Goal: Task Accomplishment & Management: Complete application form

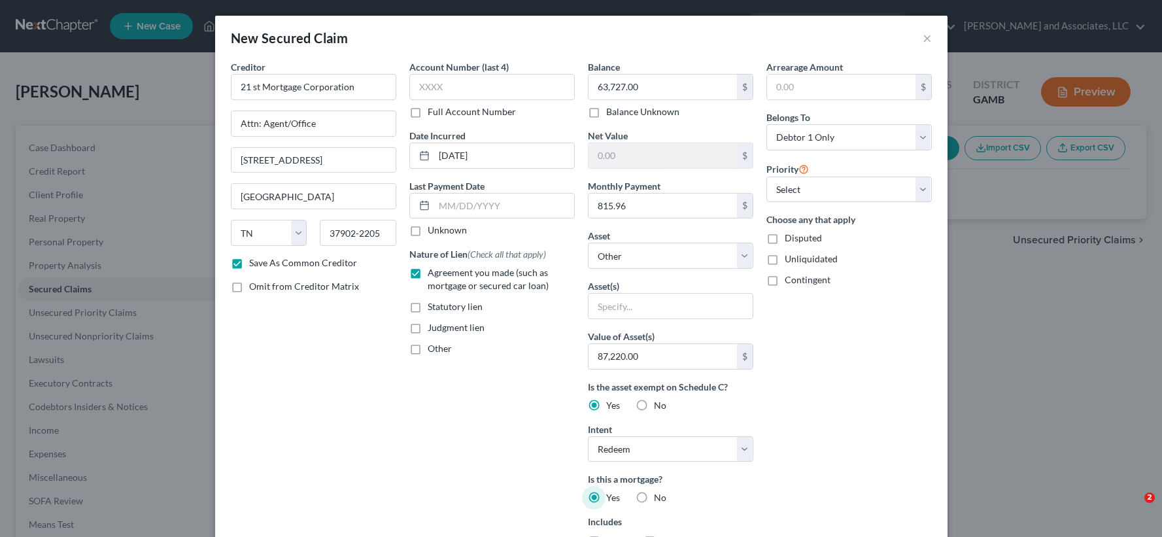
select select "44"
select select "0"
select select "1"
select select "0"
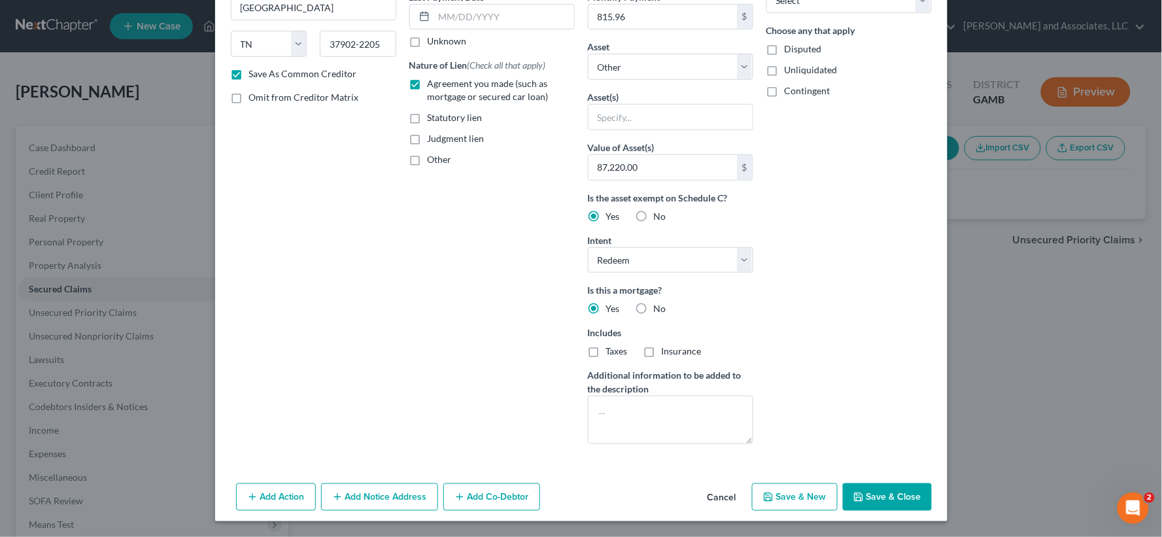
click at [888, 495] on button "Save & Close" at bounding box center [887, 496] width 89 height 27
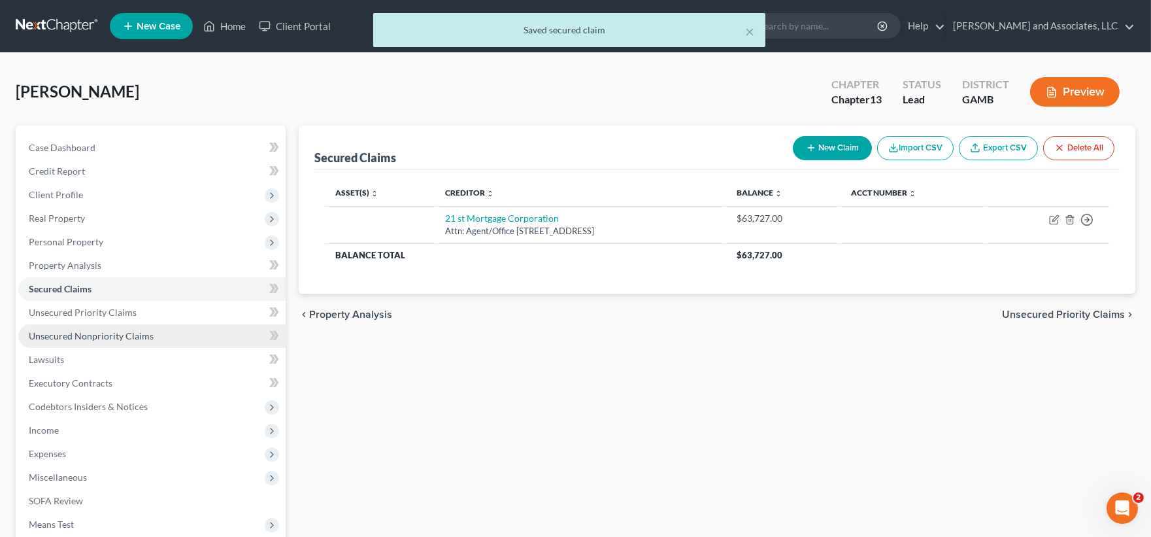
click at [65, 332] on span "Unsecured Nonpriority Claims" at bounding box center [91, 335] width 125 height 11
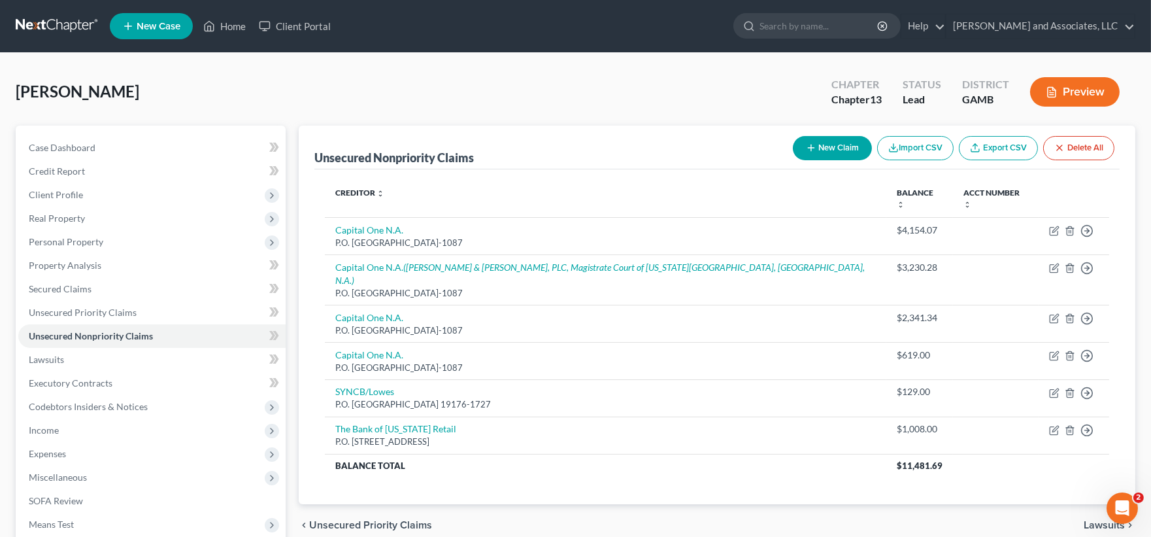
click at [826, 145] on button "New Claim" at bounding box center [832, 148] width 79 height 24
select select "0"
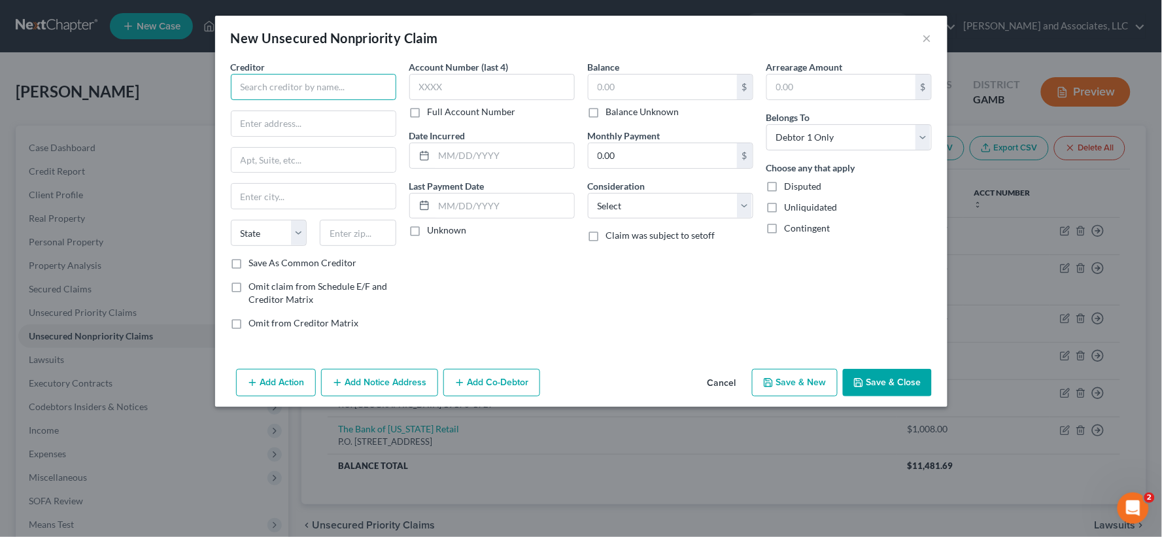
click at [324, 82] on input "text" at bounding box center [313, 87] width 165 height 26
type input "[PERSON_NAME] Fargo"
type input "P.O. Box 71092"
click at [264, 193] on input "text" at bounding box center [313, 196] width 164 height 25
type input "Charlotte"
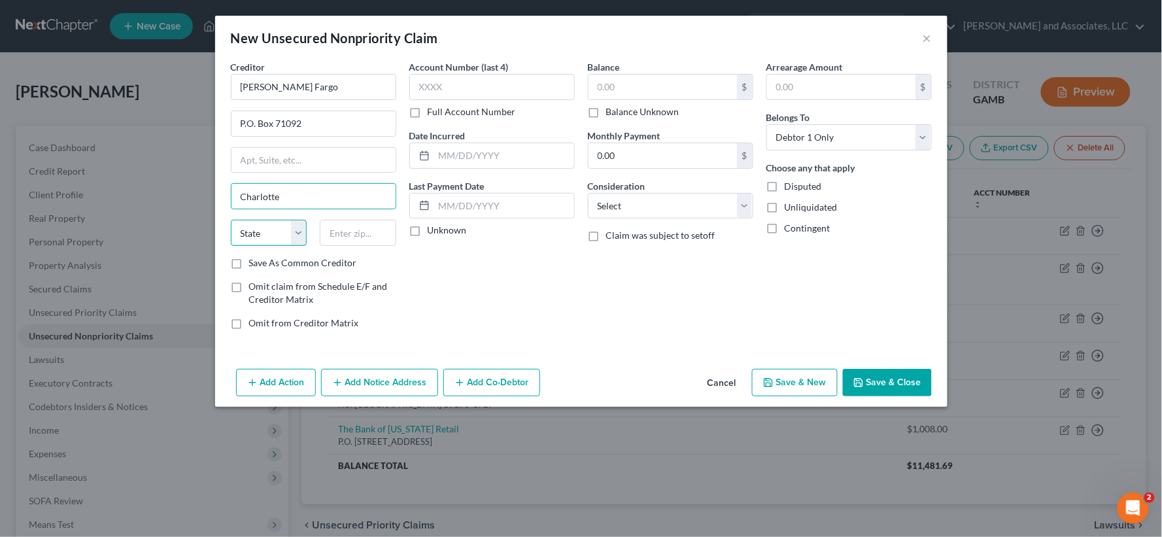
click at [252, 227] on select "State [US_STATE] AK AR AZ CA CO CT DE DC [GEOGRAPHIC_DATA] [GEOGRAPHIC_DATA] GU…" at bounding box center [269, 233] width 76 height 26
select select "28"
click at [231, 220] on select "State [US_STATE] AK AR AZ CA CO CT DE DC [GEOGRAPHIC_DATA] [GEOGRAPHIC_DATA] GU…" at bounding box center [269, 233] width 76 height 26
click at [366, 243] on input "text" at bounding box center [358, 233] width 76 height 26
type input "28272"
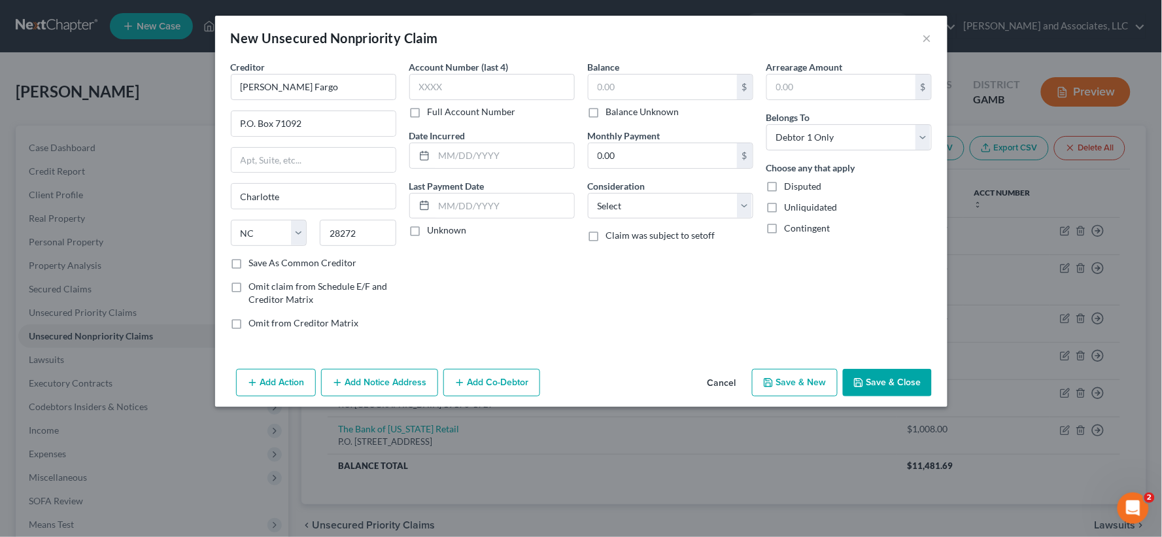
click at [249, 267] on label "Save As Common Creditor" at bounding box center [303, 262] width 108 height 13
click at [254, 265] on input "Save As Common Creditor" at bounding box center [258, 260] width 8 height 8
checkbox input "true"
click at [621, 85] on input "text" at bounding box center [662, 87] width 148 height 25
type input "4,863.00"
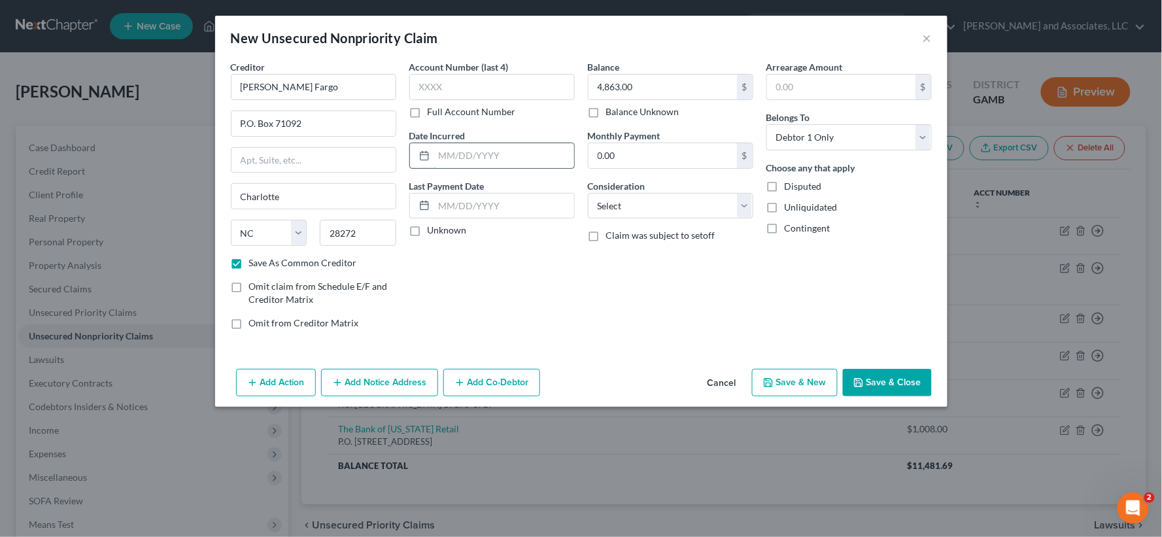
click at [480, 156] on input "text" at bounding box center [504, 155] width 140 height 25
type input "9/2024"
click at [618, 207] on select "Select Cable / Satellite Services Collection Agency Credit Card Debt Debt Couns…" at bounding box center [670, 206] width 165 height 26
select select "14"
click at [588, 193] on select "Select Cable / Satellite Services Collection Agency Credit Card Debt Debt Couns…" at bounding box center [670, 206] width 165 height 26
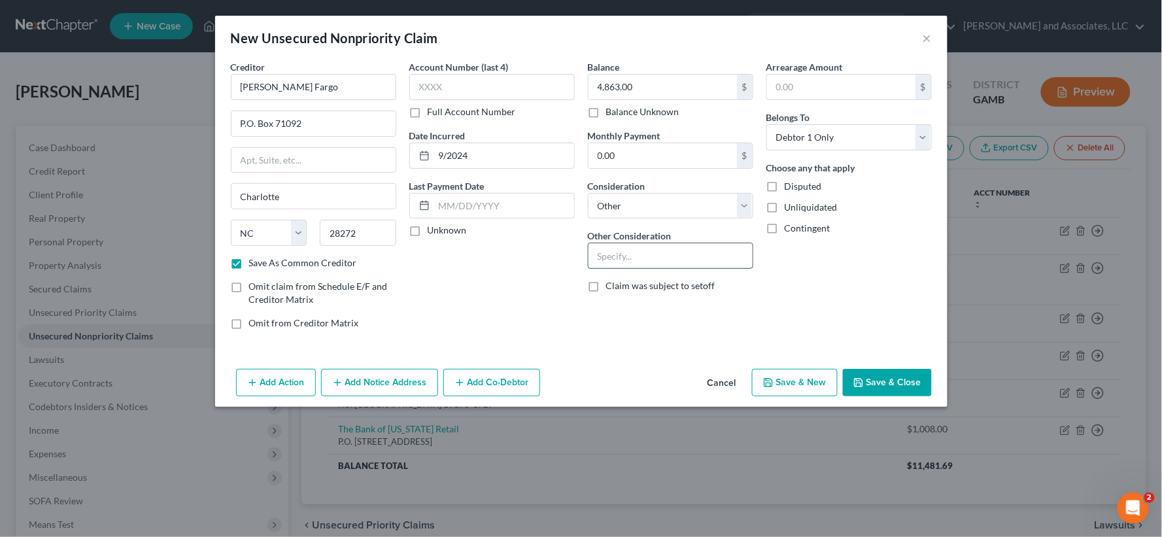
click at [618, 262] on input "text" at bounding box center [670, 255] width 164 height 25
type input "Personal Loan"
click at [784, 209] on label "Unliquidated" at bounding box center [810, 207] width 53 height 13
click at [790, 209] on input "Unliquidated" at bounding box center [794, 205] width 8 height 8
checkbox input "true"
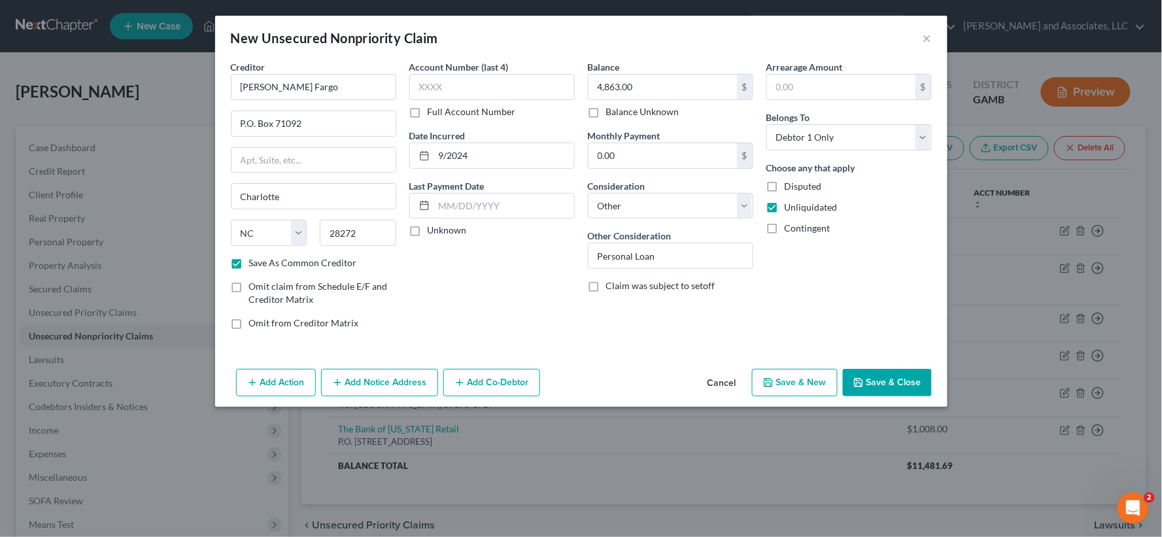
click at [813, 386] on button "Save & New" at bounding box center [795, 382] width 86 height 27
checkbox input "false"
select select "0"
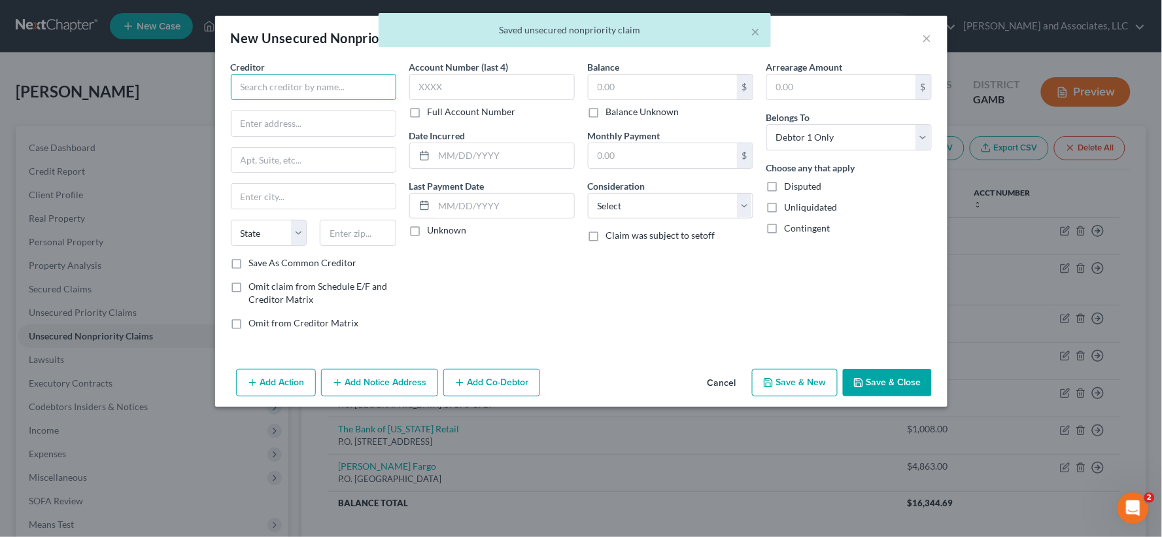
click at [291, 92] on input "text" at bounding box center [313, 87] width 165 height 26
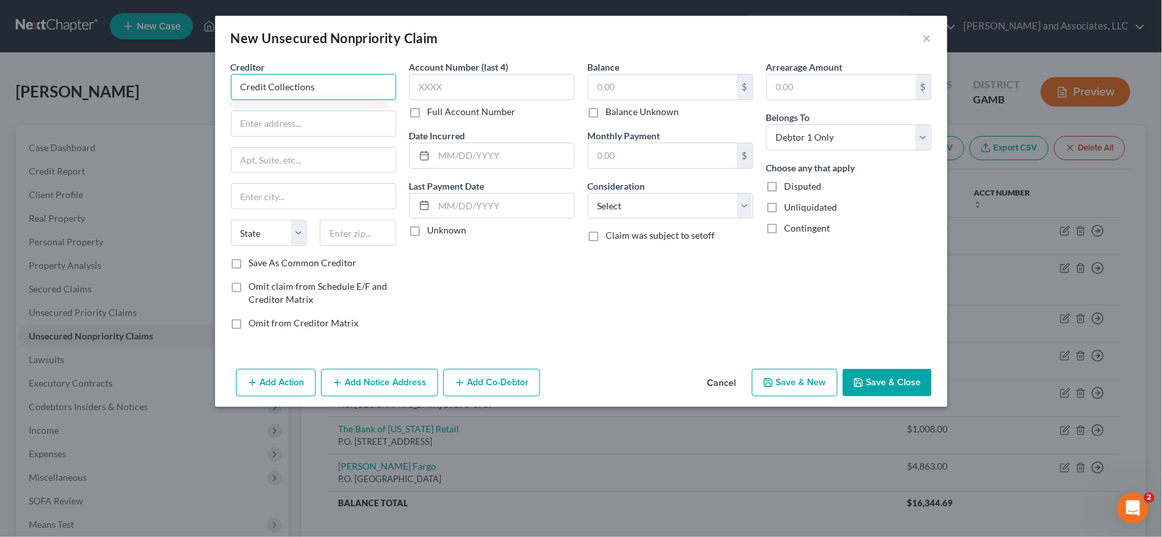
type input "Credit Collections"
type input "[STREET_ADDRESS]"
click at [299, 198] on input "text" at bounding box center [313, 196] width 164 height 25
type input "[PERSON_NAME]"
click at [275, 230] on select "State [US_STATE] AK AR AZ CA CO CT DE DC [GEOGRAPHIC_DATA] [GEOGRAPHIC_DATA] GU…" at bounding box center [269, 233] width 76 height 26
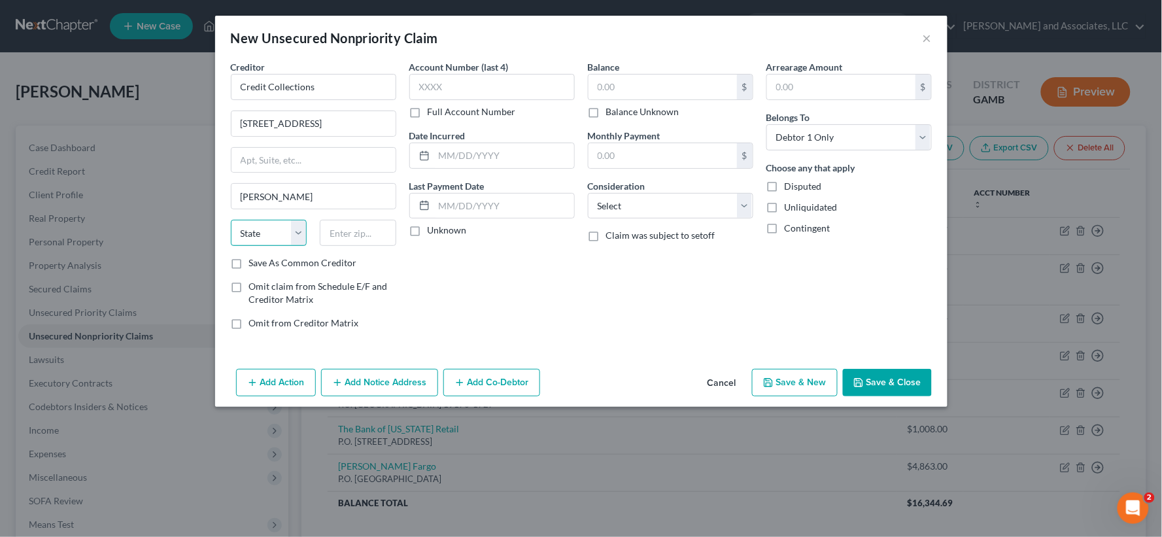
select select "22"
click at [231, 220] on select "State [US_STATE] AK AR AZ CA CO CT DE DC [GEOGRAPHIC_DATA] [GEOGRAPHIC_DATA] GU…" at bounding box center [269, 233] width 76 height 26
click at [370, 227] on input "text" at bounding box center [358, 233] width 76 height 26
type input "02062-2679"
click at [249, 263] on label "Save As Common Creditor" at bounding box center [303, 262] width 108 height 13
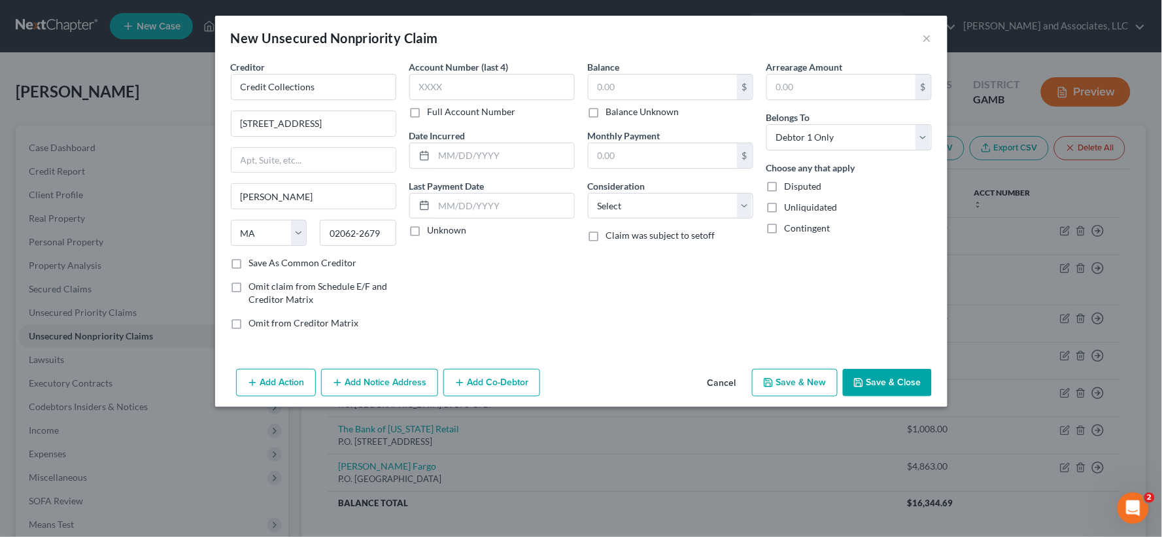
click at [254, 263] on input "Save As Common Creditor" at bounding box center [258, 260] width 8 height 8
click at [249, 264] on label "Save As Common Creditor" at bounding box center [303, 262] width 108 height 13
click at [254, 264] on input "Save As Common Creditor" at bounding box center [258, 260] width 8 height 8
click at [249, 263] on label "Save As Common Creditor" at bounding box center [303, 262] width 108 height 13
click at [254, 263] on input "Save As Common Creditor" at bounding box center [258, 260] width 8 height 8
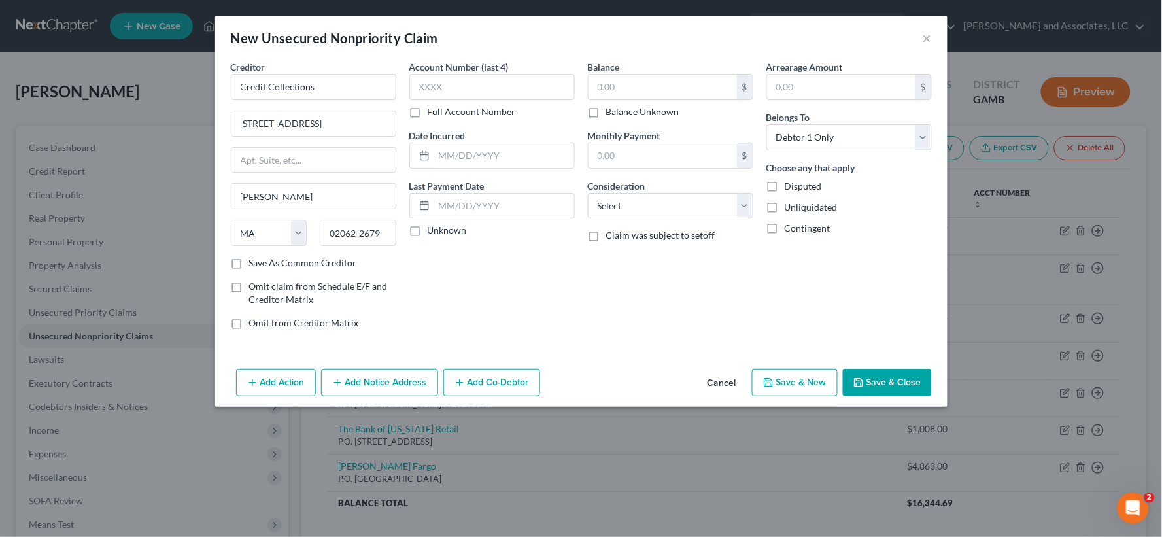
checkbox input "true"
click at [625, 75] on input "text" at bounding box center [662, 87] width 148 height 25
type input "95.00"
click at [517, 154] on input "text" at bounding box center [504, 155] width 140 height 25
type input "8/2024"
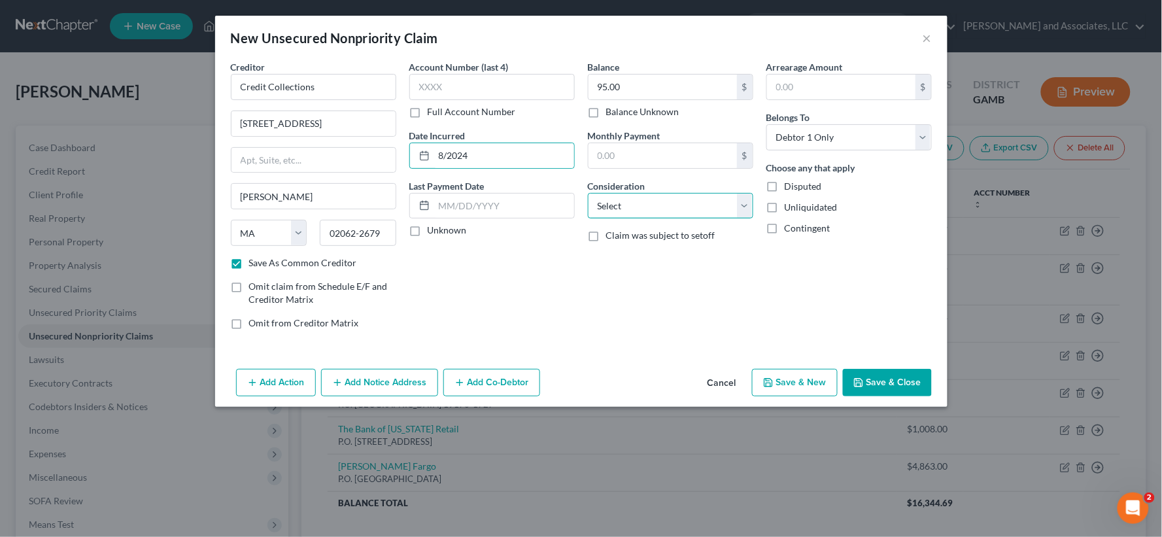
click at [619, 208] on select "Select Cable / Satellite Services Collection Agency Credit Card Debt Debt Couns…" at bounding box center [670, 206] width 165 height 26
select select "14"
click at [588, 193] on select "Select Cable / Satellite Services Collection Agency Credit Card Debt Debt Couns…" at bounding box center [670, 206] width 165 height 26
drag, startPoint x: 606, startPoint y: 256, endPoint x: 592, endPoint y: 256, distance: 13.7
click at [606, 256] on input "text" at bounding box center [670, 255] width 164 height 25
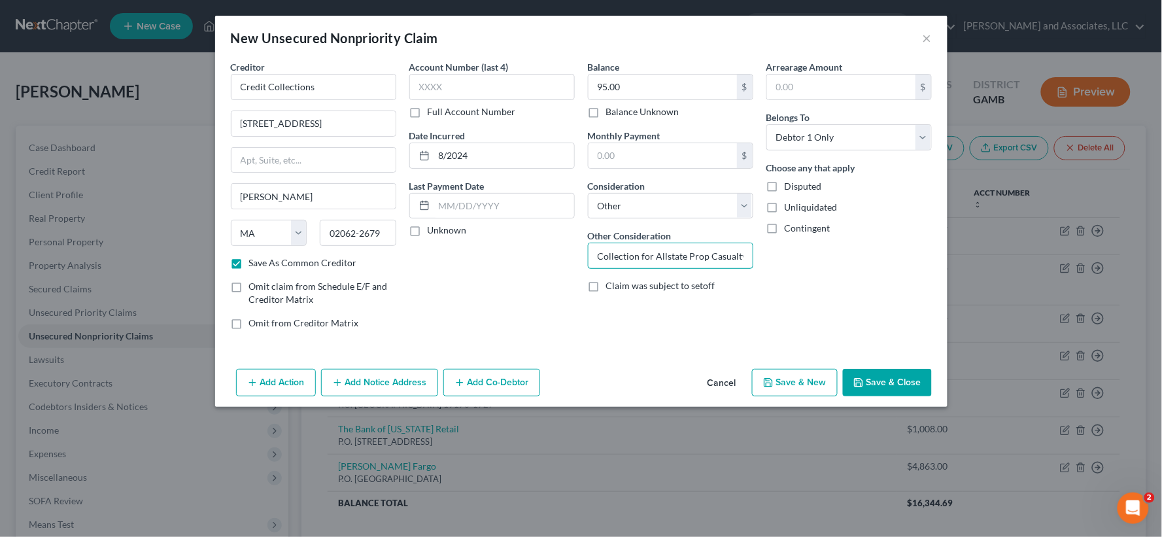
type input "Collection for Allstate Prop Casualty"
click at [784, 206] on label "Unliquidated" at bounding box center [810, 207] width 53 height 13
click at [790, 206] on input "Unliquidated" at bounding box center [794, 205] width 8 height 8
checkbox input "true"
click at [793, 388] on button "Save & New" at bounding box center [795, 382] width 86 height 27
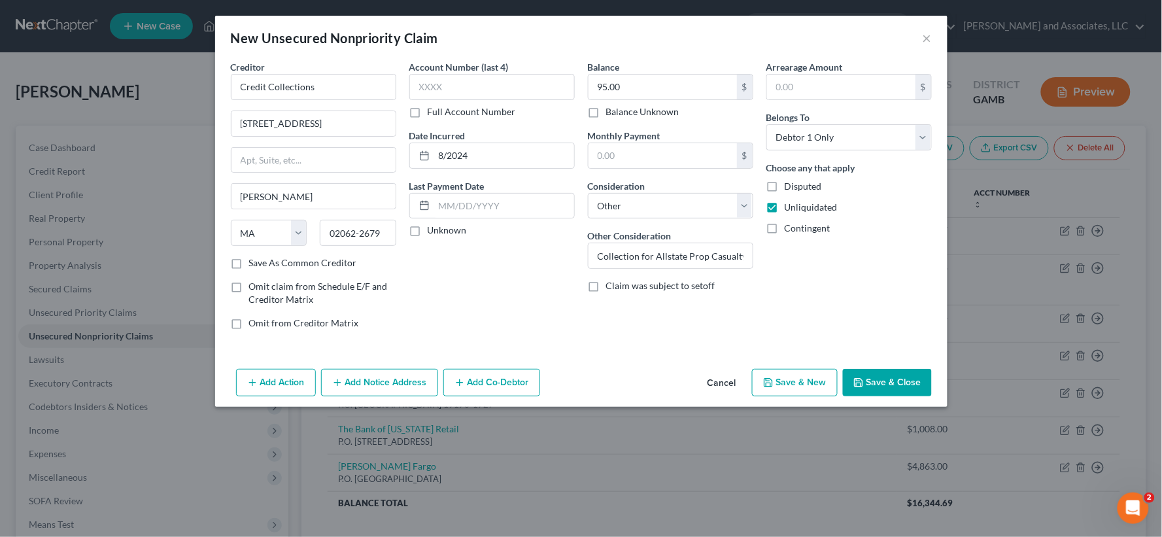
checkbox input "false"
select select "0"
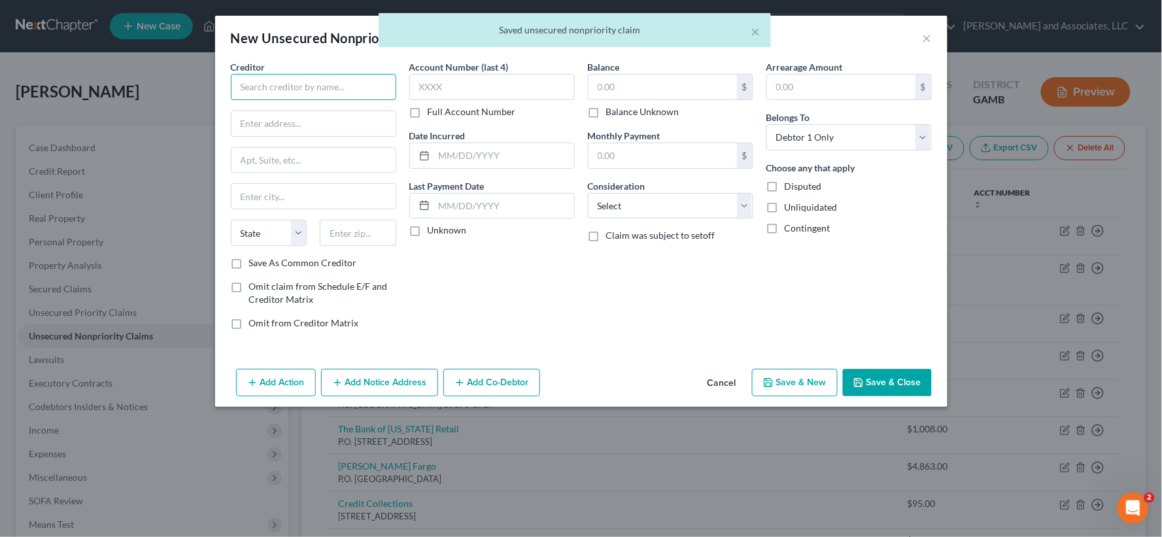
click at [376, 86] on input "text" at bounding box center [313, 87] width 165 height 26
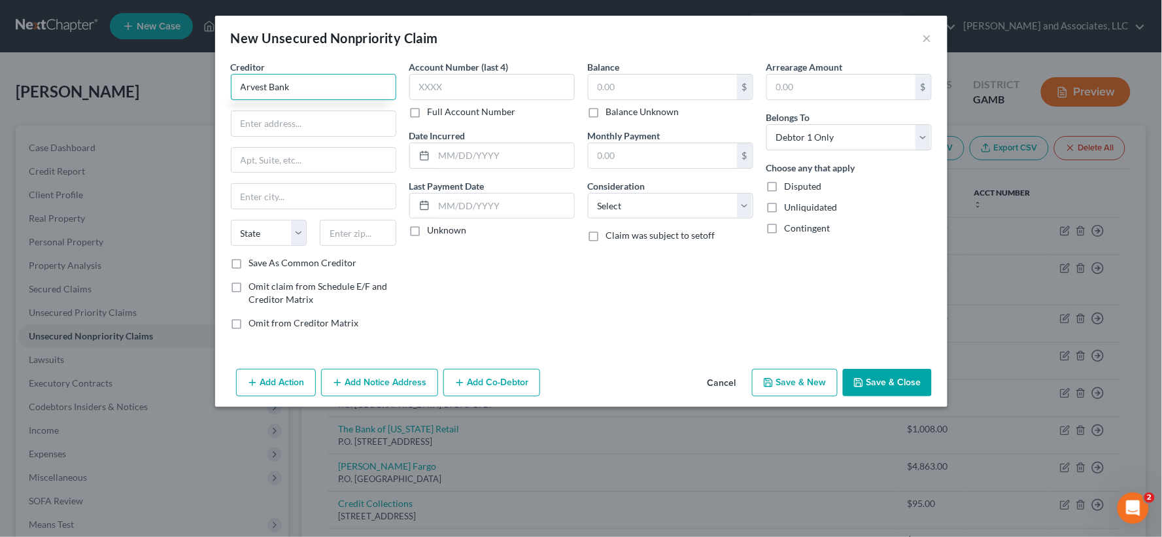
type input "Arvest Bank"
type input "P.O. Box 799"
type input "[PERSON_NAME]"
click at [299, 236] on select "State [US_STATE] AK AR AZ CA CO CT DE DC [GEOGRAPHIC_DATA] [GEOGRAPHIC_DATA] GU…" at bounding box center [269, 233] width 76 height 26
select select "2"
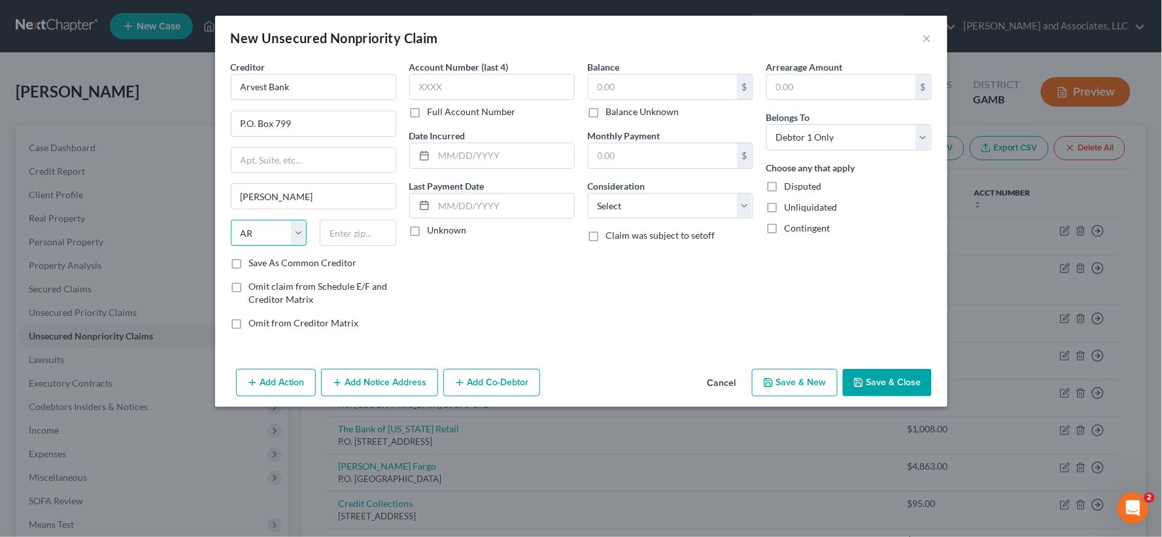
click at [231, 220] on select "State [US_STATE] AK AR AZ CA CO CT DE DC [GEOGRAPHIC_DATA] [GEOGRAPHIC_DATA] GU…" at bounding box center [269, 233] width 76 height 26
click at [632, 90] on input "text" at bounding box center [662, 87] width 148 height 25
type input "14,128.00"
click at [479, 163] on input "text" at bounding box center [504, 155] width 140 height 25
type input "[DATE]"
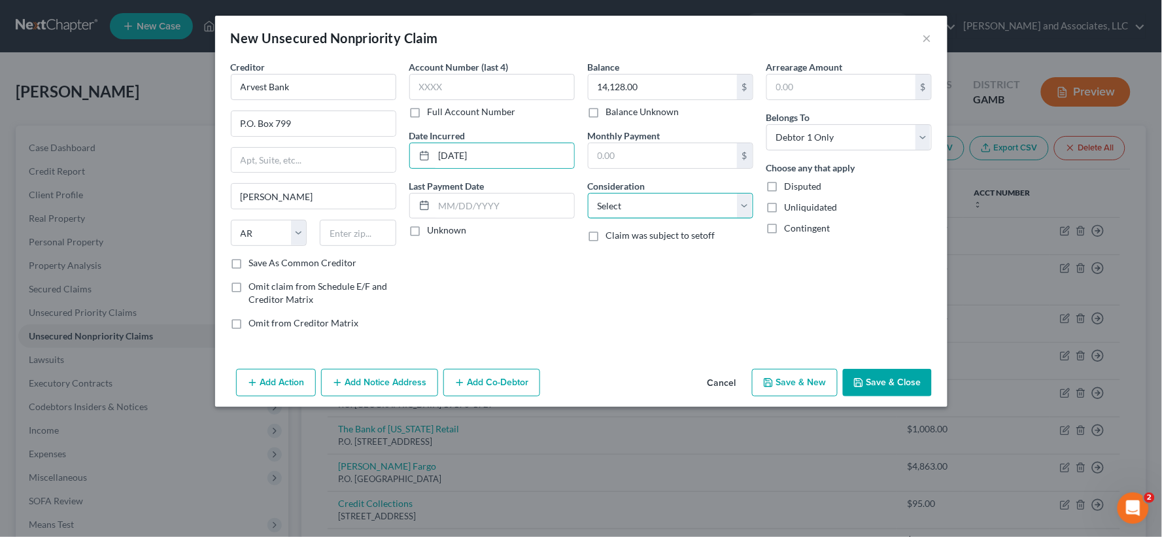
click at [639, 207] on select "Select Cable / Satellite Services Collection Agency Credit Card Debt Debt Couns…" at bounding box center [670, 206] width 165 height 26
click at [637, 214] on select "Select Cable / Satellite Services Collection Agency Credit Card Debt Debt Couns…" at bounding box center [670, 206] width 165 height 26
select select "14"
click at [588, 193] on select "Select Cable / Satellite Services Collection Agency Credit Card Debt Debt Couns…" at bounding box center [670, 206] width 165 height 26
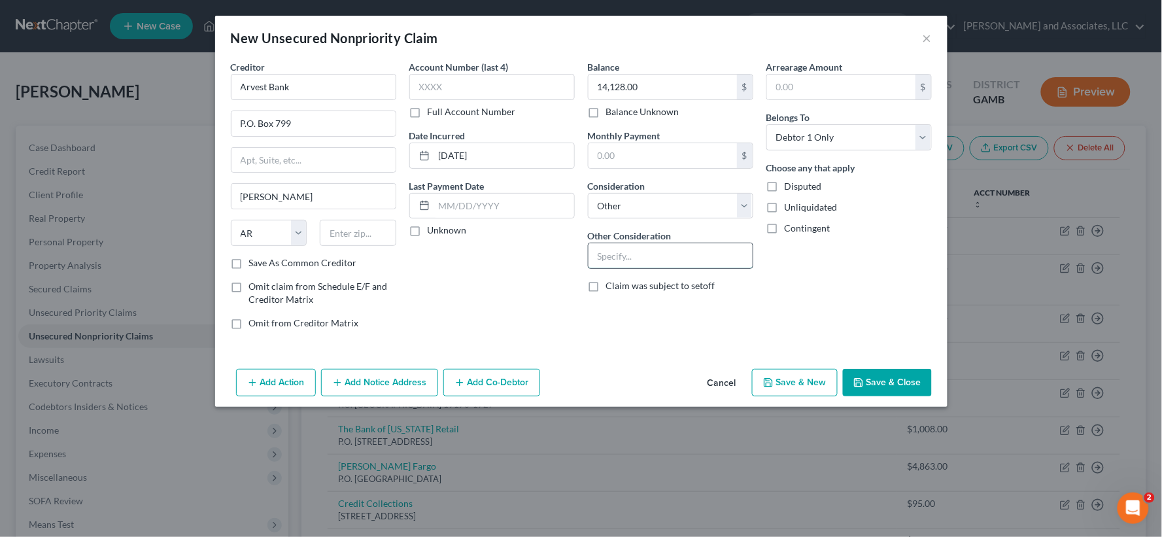
click at [613, 257] on input "text" at bounding box center [670, 255] width 164 height 25
type input "Personal Loan"
click at [784, 208] on label "Unliquidated" at bounding box center [810, 207] width 53 height 13
click at [790, 208] on input "Unliquidated" at bounding box center [794, 205] width 8 height 8
checkbox input "true"
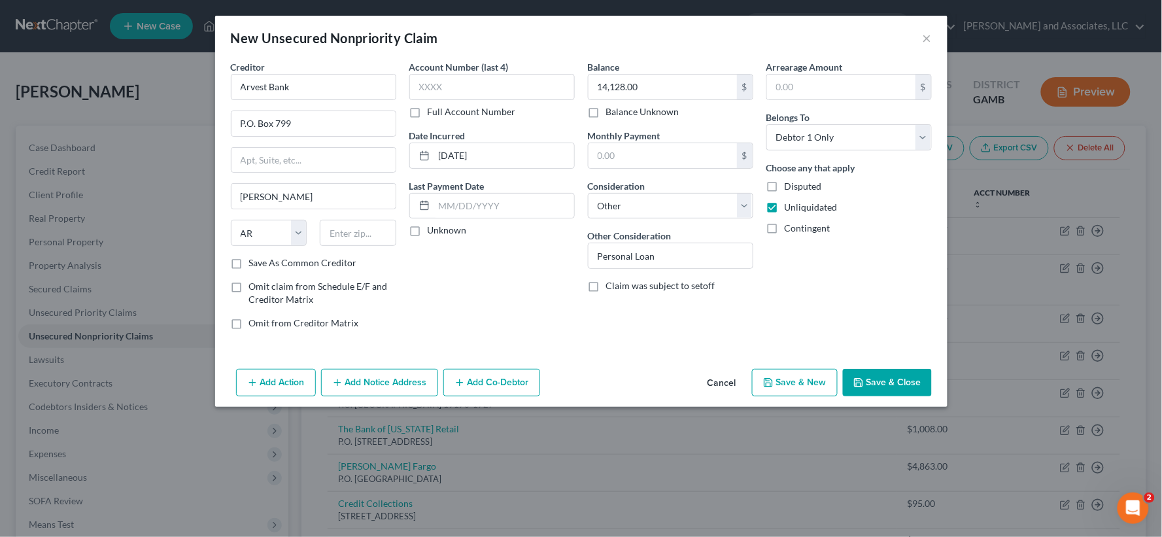
click at [249, 264] on label "Save As Common Creditor" at bounding box center [303, 262] width 108 height 13
click at [254, 264] on input "Save As Common Creditor" at bounding box center [258, 260] width 8 height 8
click at [898, 386] on button "Save & Close" at bounding box center [887, 382] width 89 height 27
checkbox input "false"
